Goal: Information Seeking & Learning: Learn about a topic

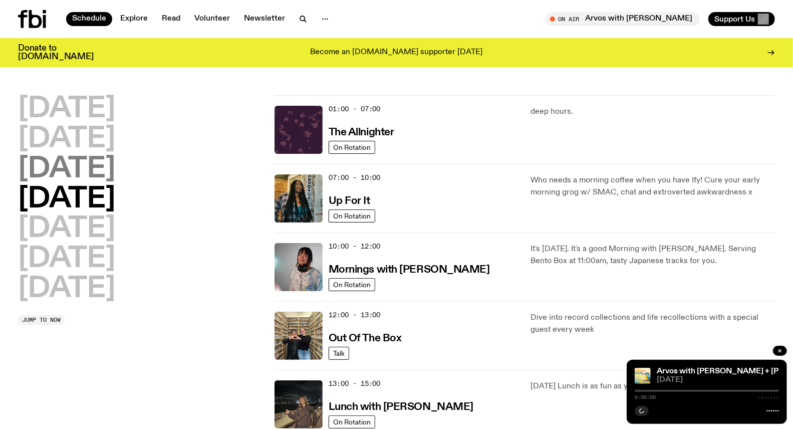
click at [115, 169] on h2 "[DATE]" at bounding box center [66, 169] width 97 height 28
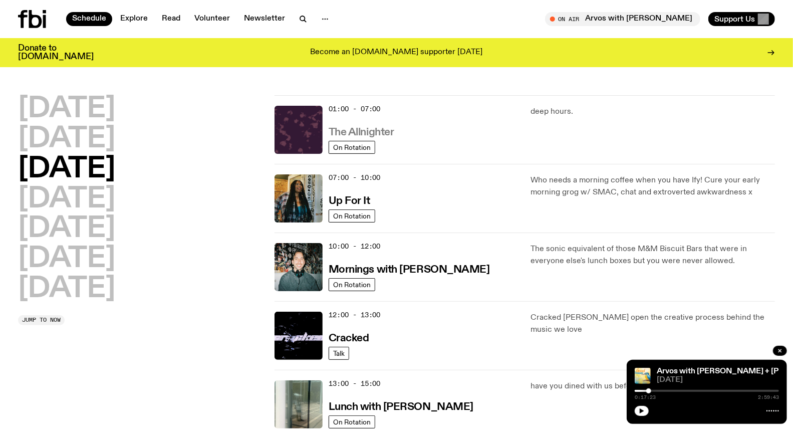
click at [355, 131] on h3 "The Allnighter" at bounding box center [362, 132] width 66 height 11
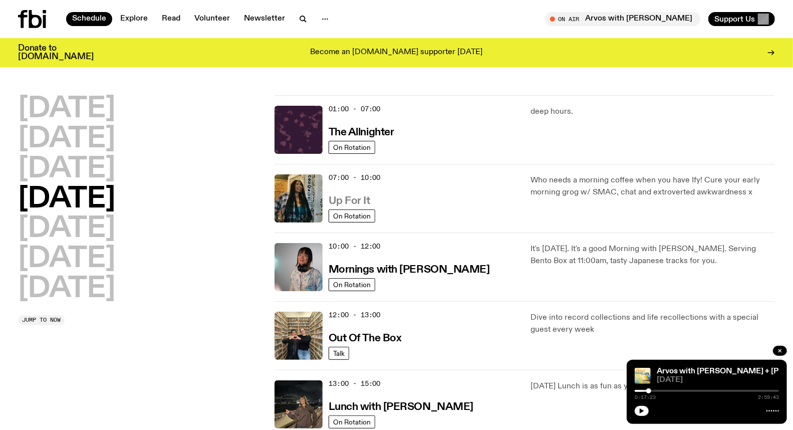
click at [347, 201] on h3 "Up For It" at bounding box center [350, 201] width 42 height 11
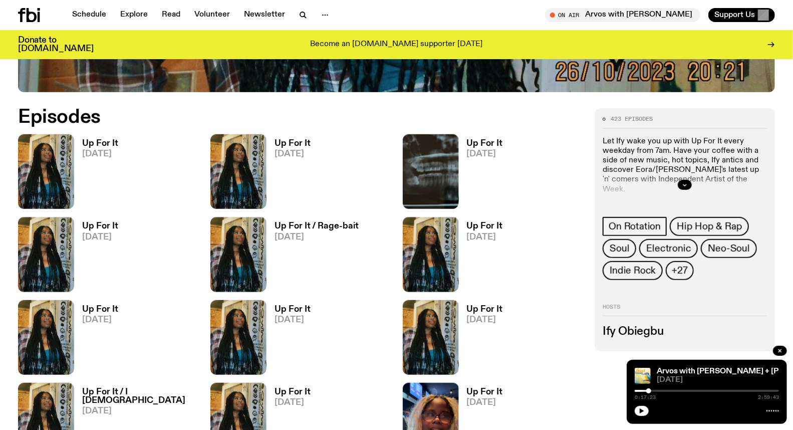
scroll to position [495, 0]
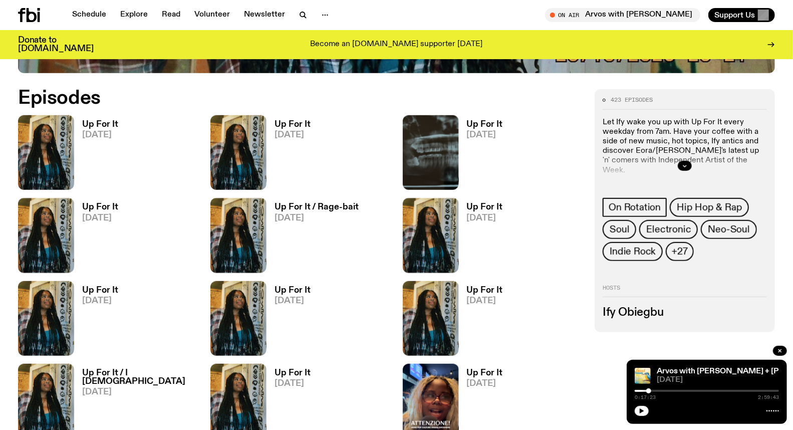
click at [291, 122] on h3 "Up For It" at bounding box center [293, 124] width 36 height 9
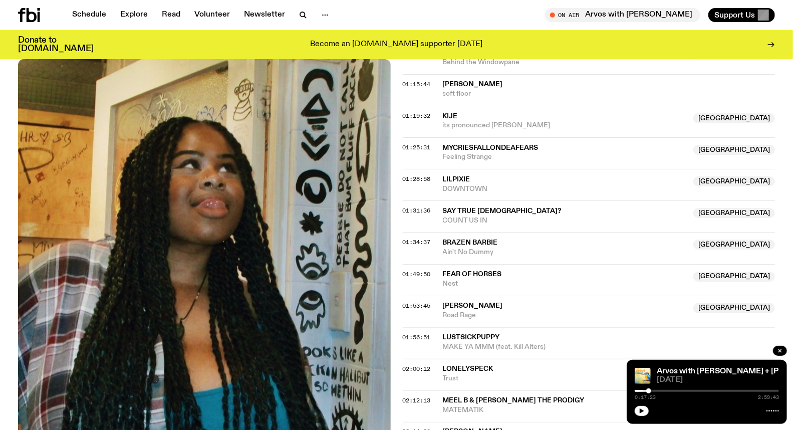
scroll to position [664, 0]
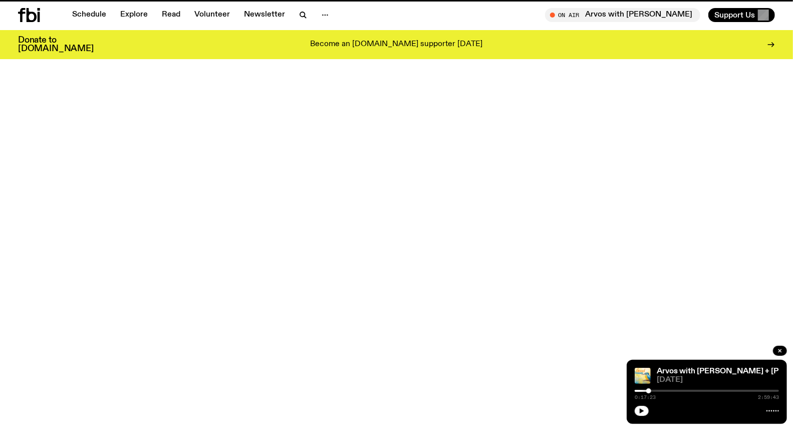
scroll to position [495, 0]
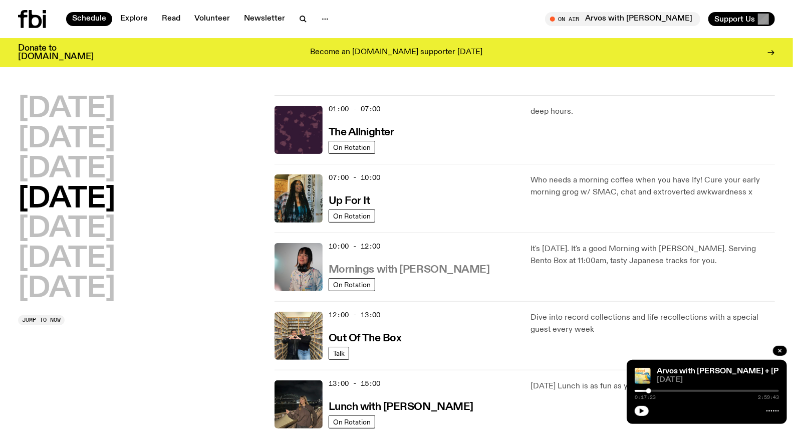
click at [396, 267] on h3 "Mornings with [PERSON_NAME]" at bounding box center [409, 270] width 161 height 11
click at [115, 178] on h2 "[DATE]" at bounding box center [66, 169] width 97 height 28
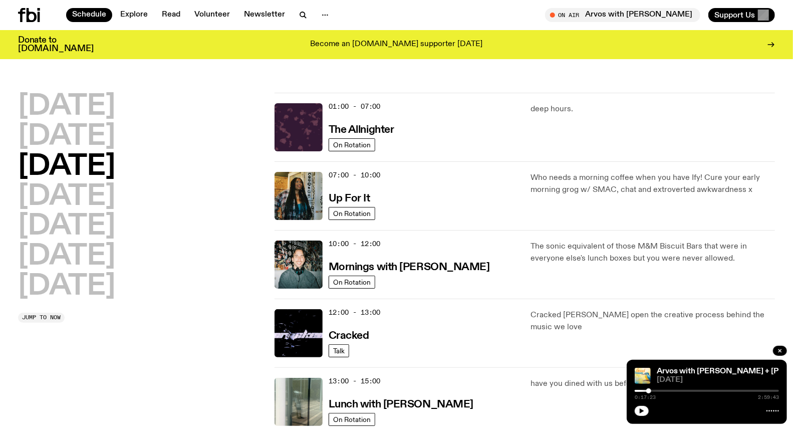
scroll to position [28, 0]
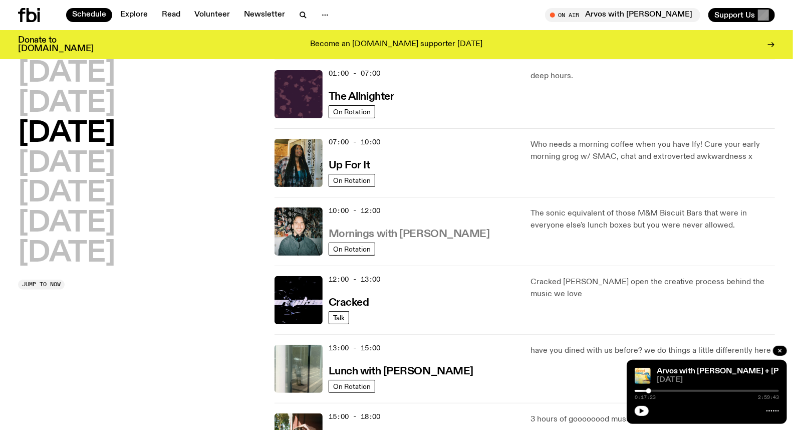
click at [404, 234] on h3 "Mornings with [PERSON_NAME]" at bounding box center [409, 234] width 161 height 11
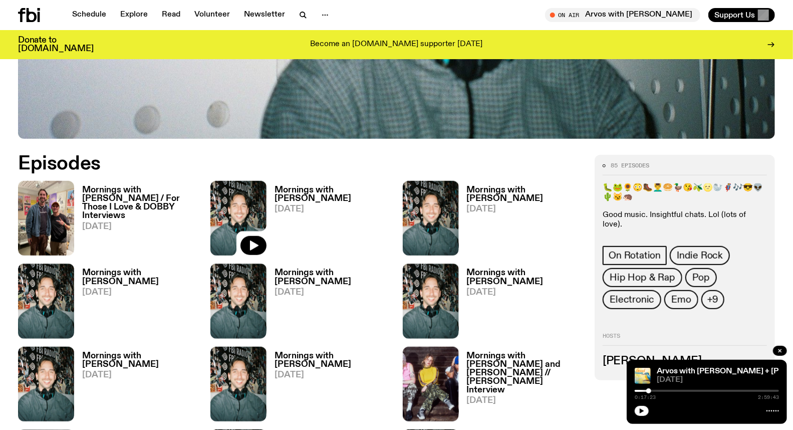
scroll to position [442, 0]
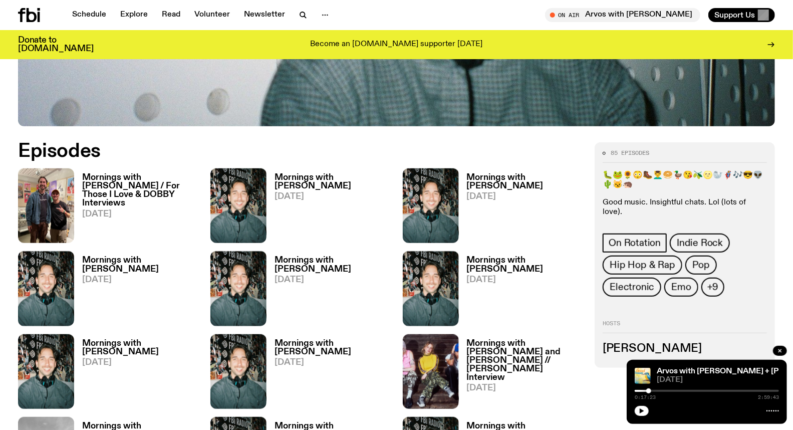
click at [104, 189] on h3 "Mornings with [PERSON_NAME] / For Those I Love & DOBBY Interviews" at bounding box center [140, 190] width 116 height 34
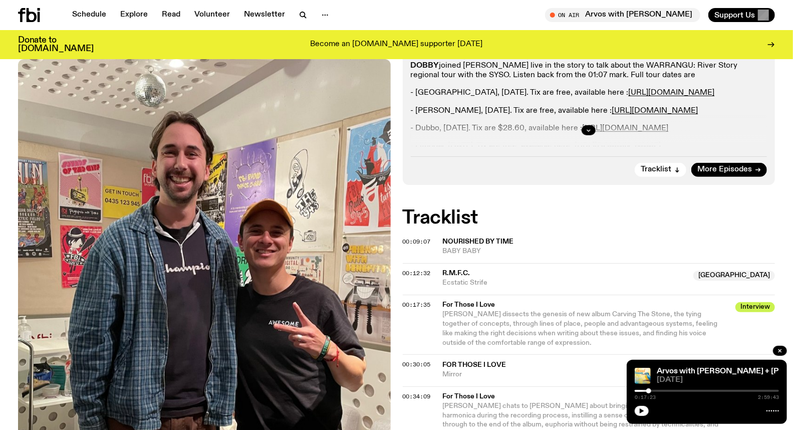
scroll to position [274, 0]
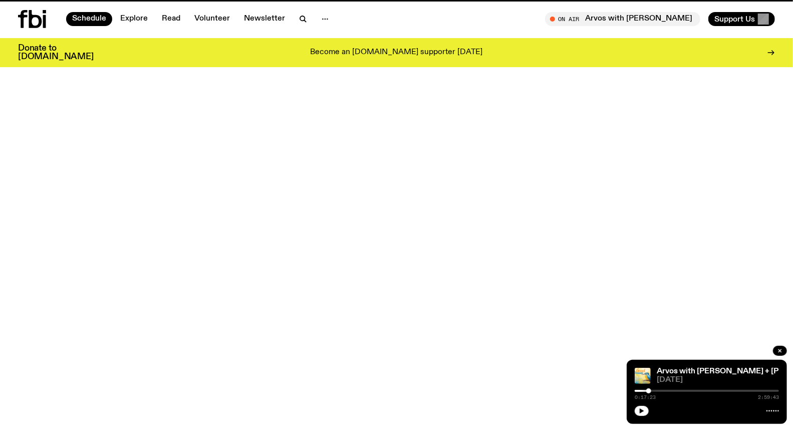
scroll to position [28, 0]
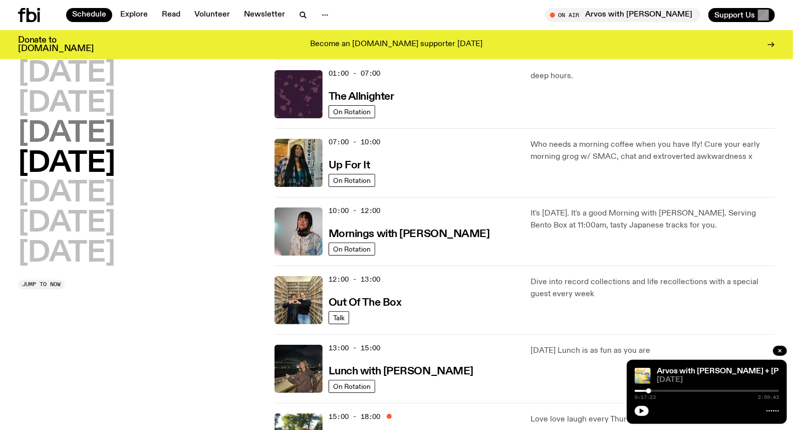
click at [101, 125] on h2 "[DATE]" at bounding box center [66, 134] width 97 height 28
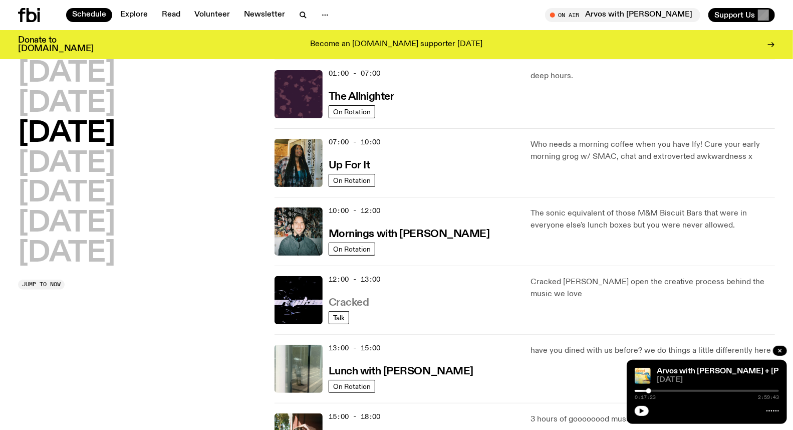
click at [357, 300] on h3 "Cracked" at bounding box center [349, 303] width 41 height 11
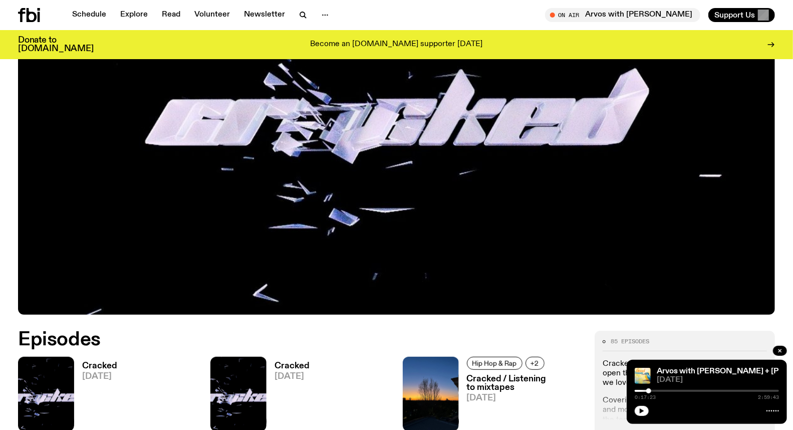
scroll to position [384, 0]
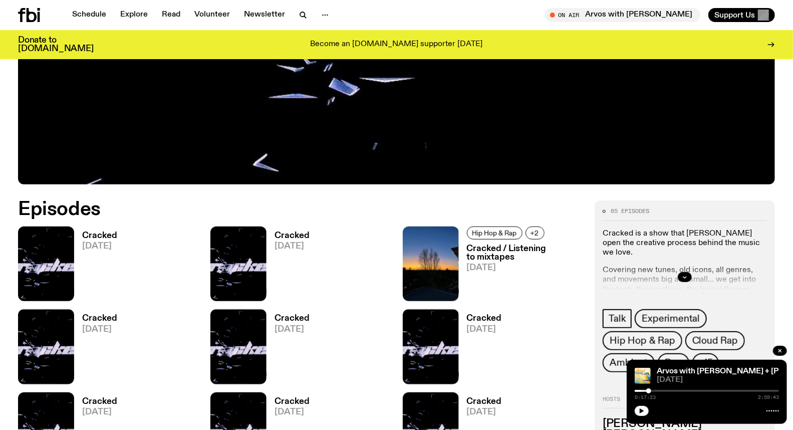
click at [98, 245] on span "[DATE]" at bounding box center [99, 246] width 35 height 9
